Goal: Task Accomplishment & Management: Complete application form

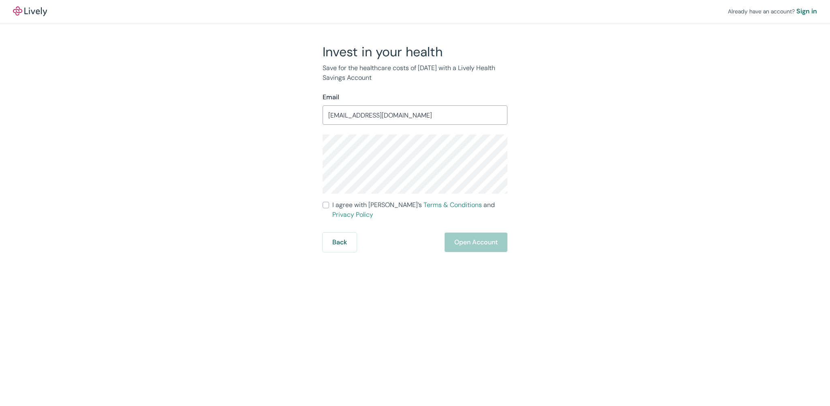
click at [628, 176] on div "Already have an account? Sign in Invest in your health Save for the healthcare …" at bounding box center [415, 126] width 830 height 252
drag, startPoint x: 333, startPoint y: 134, endPoint x: 649, endPoint y: 162, distance: 317.6
click at [649, 162] on div "Already have an account? Sign in Invest in your health Save for the healthcare …" at bounding box center [415, 126] width 830 height 252
drag, startPoint x: 398, startPoint y: 133, endPoint x: 724, endPoint y: 58, distance: 334.7
click at [724, 58] on div "Already have an account? Sign in Invest in your health Save for the healthcare …" at bounding box center [415, 126] width 830 height 252
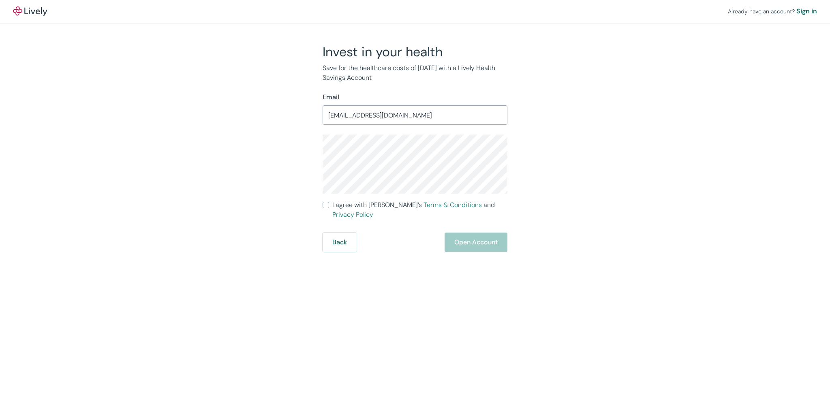
click at [267, 145] on div "Invest in your health Save for the healthcare costs of [DATE] with a Lively Hea…" at bounding box center [410, 148] width 389 height 208
click at [566, 173] on div "Invest in your health Save for the healthcare costs of [DATE] with a Lively Hea…" at bounding box center [410, 148] width 389 height 208
click at [324, 203] on input "I agree with Lively’s Terms & Conditions and Privacy Policy" at bounding box center [326, 205] width 6 height 6
checkbox input "true"
click at [809, 10] on div "Sign in" at bounding box center [806, 11] width 21 height 10
